Goal: Check status: Check status

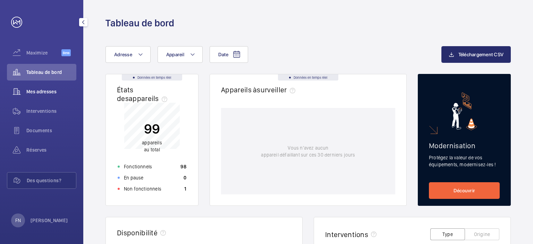
click at [35, 86] on div "Mes adresses" at bounding box center [41, 91] width 69 height 17
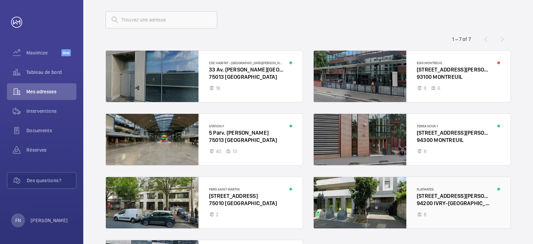
click at [434, 200] on div at bounding box center [412, 202] width 197 height 51
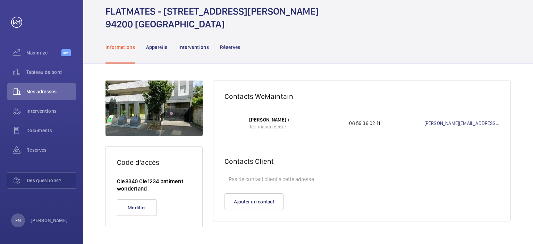
scroll to position [25, 0]
click at [192, 48] on p "Interventions" at bounding box center [193, 47] width 31 height 7
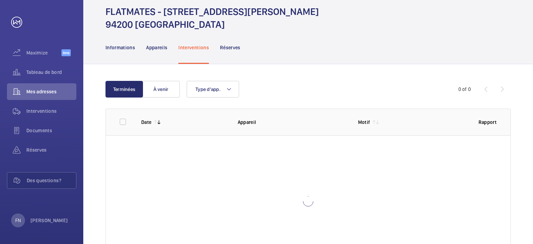
scroll to position [61, 0]
